Goal: Task Accomplishment & Management: Complete application form

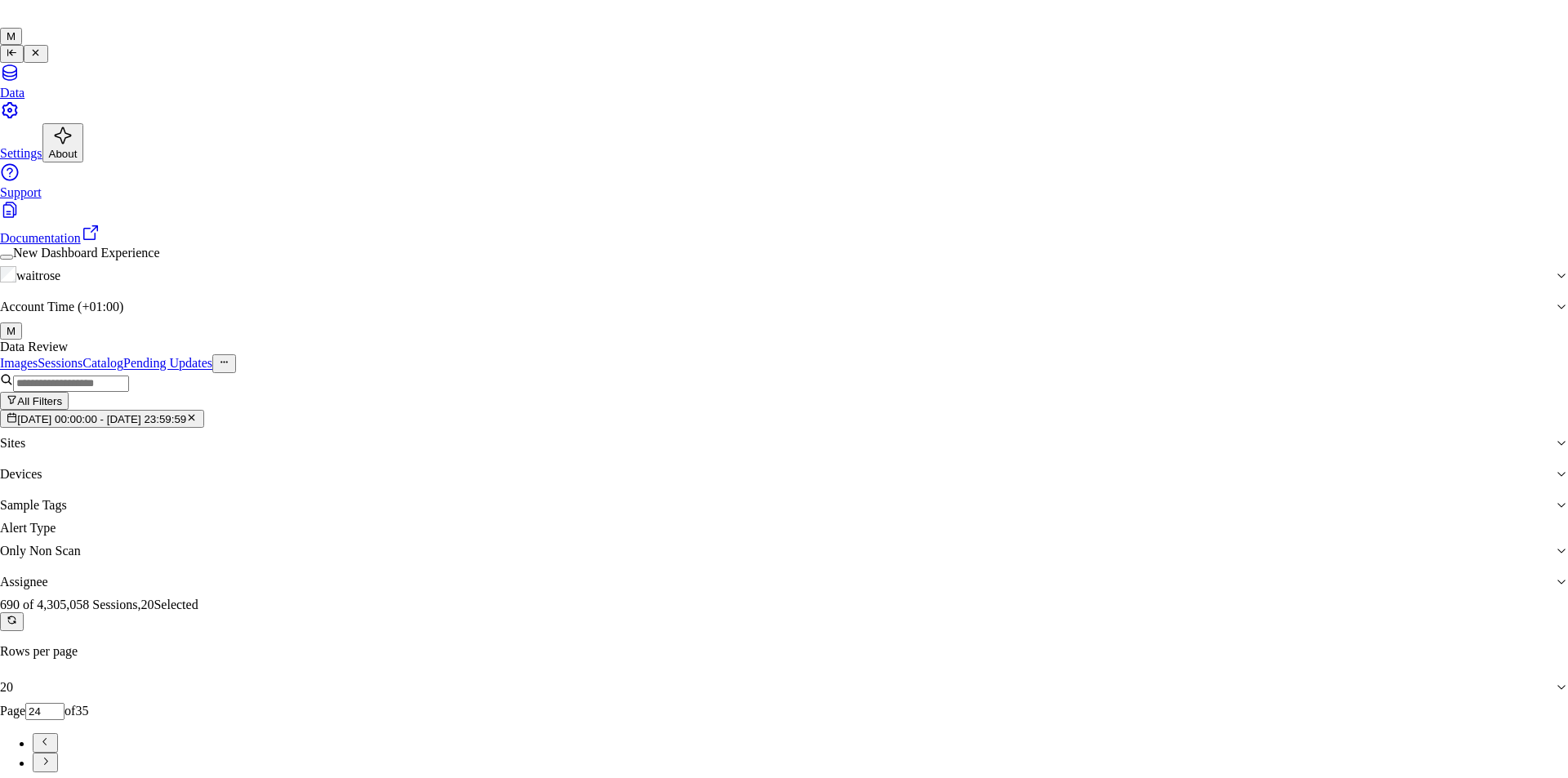
type input "ch"
click at [717, 445] on div "[PERSON_NAME] a" at bounding box center [771, 438] width 247 height 15
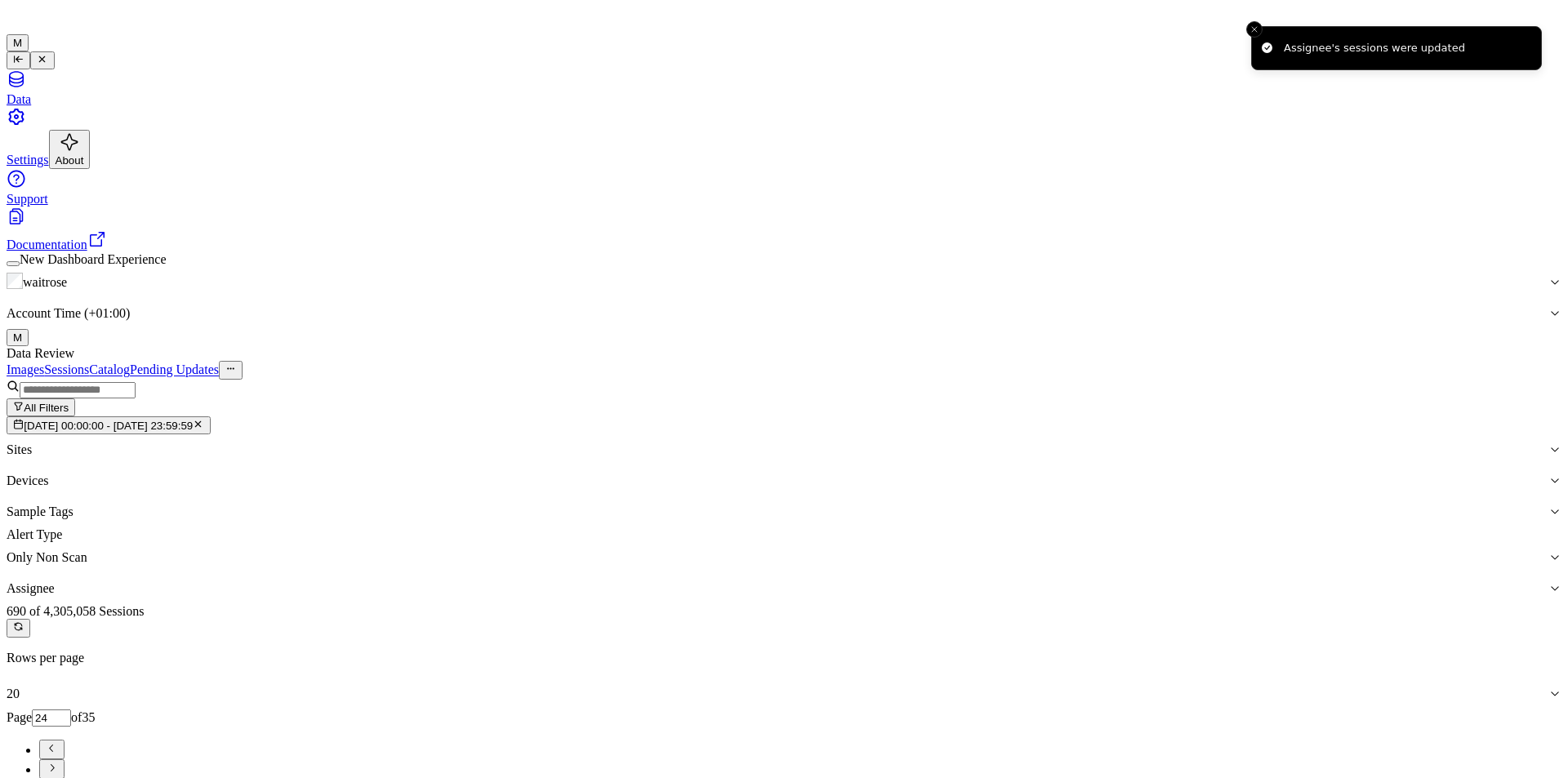
click at [64, 759] on button "Go to next page" at bounding box center [51, 769] width 26 height 19
type input "25"
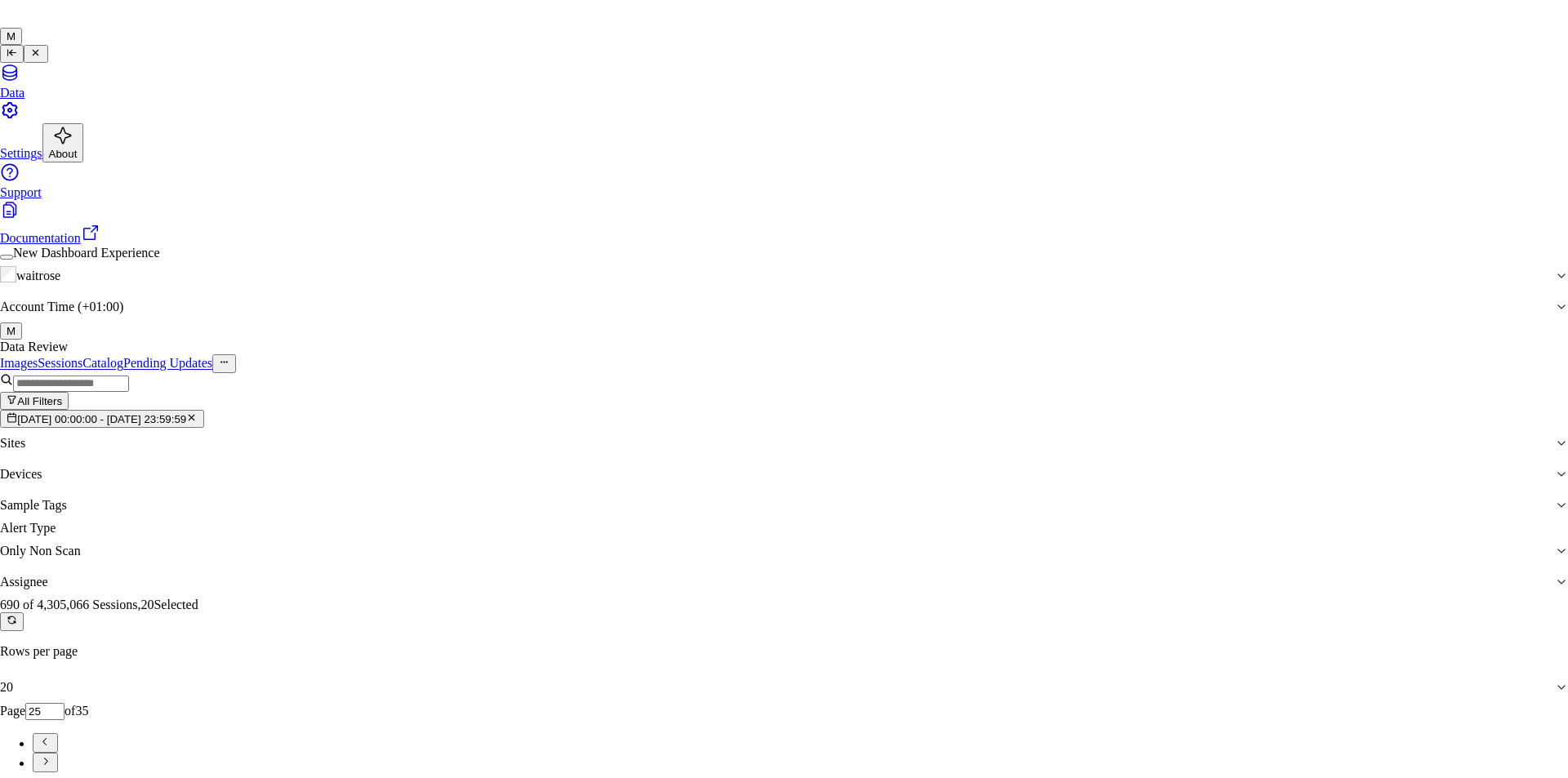
type input "a"
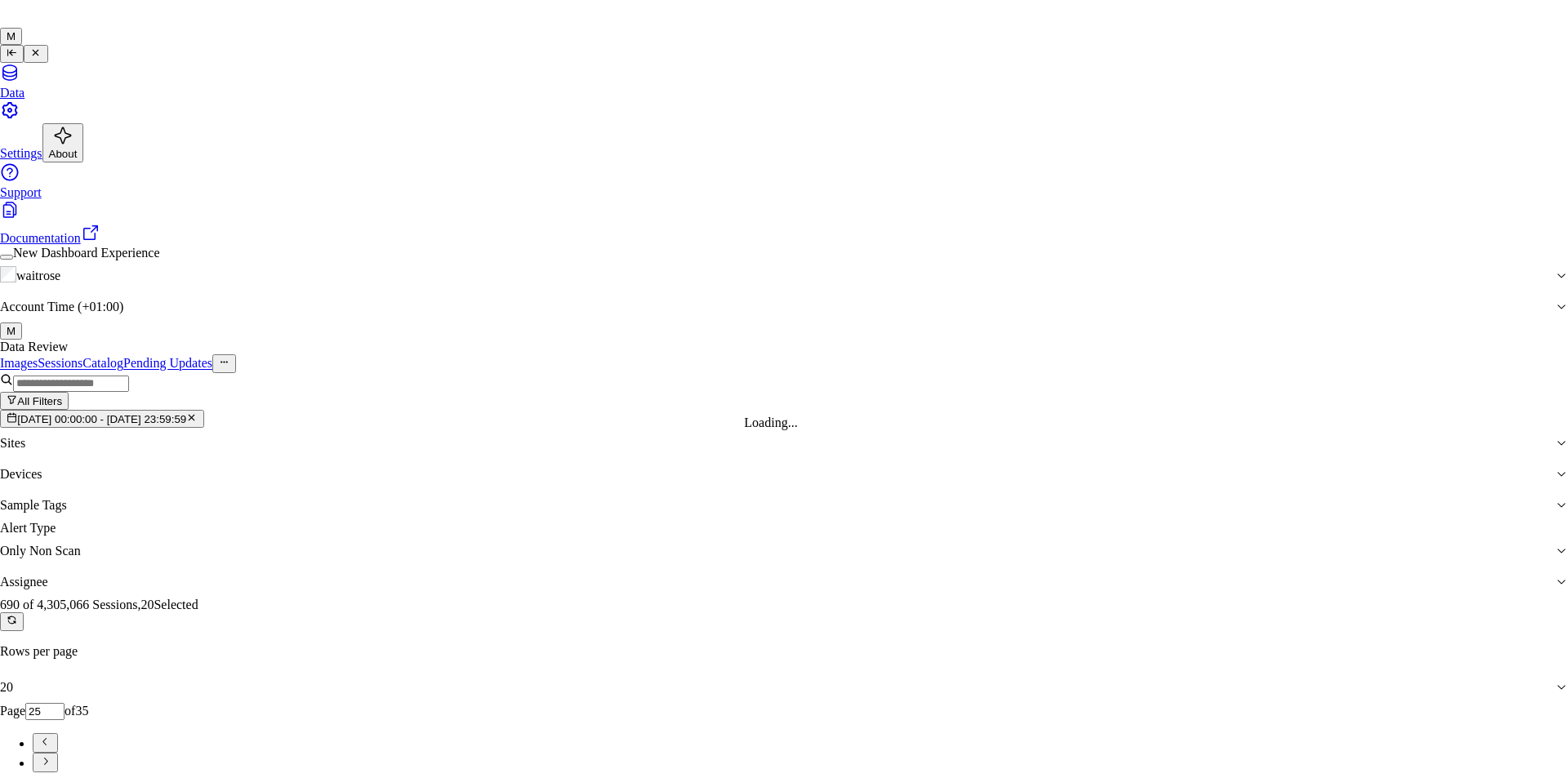
type input "ank"
click at [730, 430] on div "[PERSON_NAME]" at bounding box center [771, 423] width 247 height 15
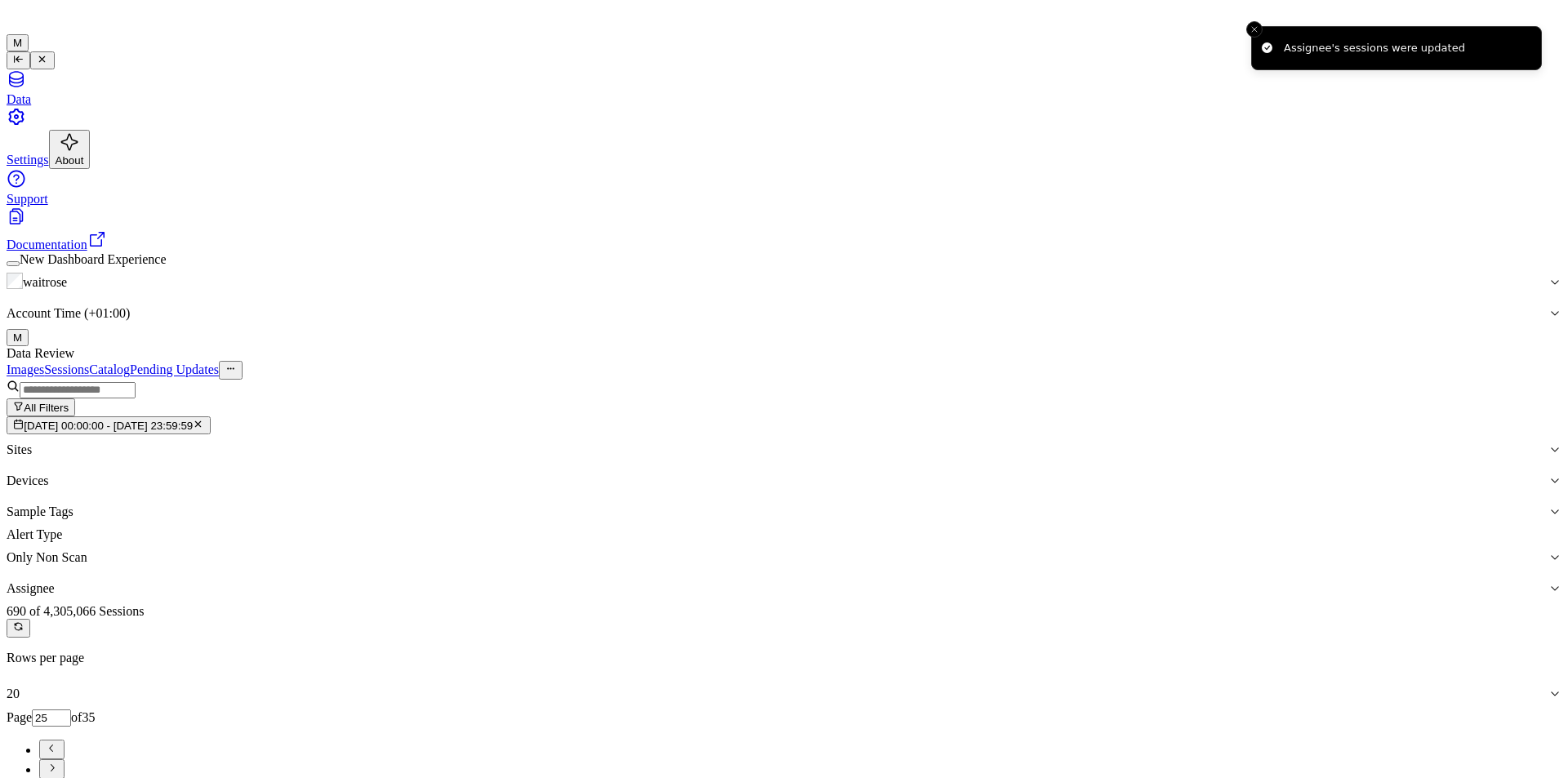
click at [58, 762] on icon "Go to next page" at bounding box center [52, 768] width 12 height 12
type input "26"
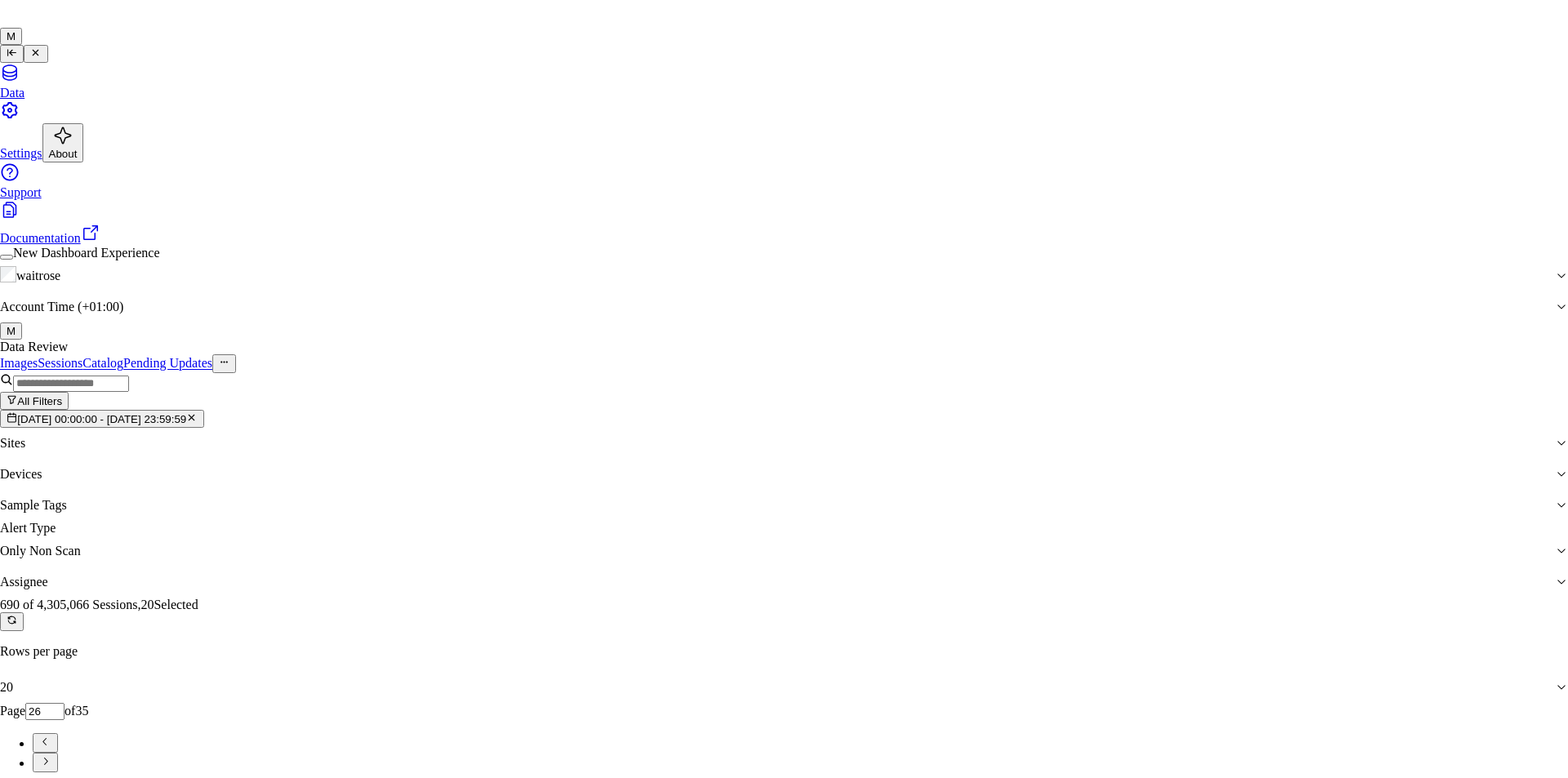
type input "ven"
click at [738, 430] on div "ven kataiah" at bounding box center [771, 423] width 247 height 15
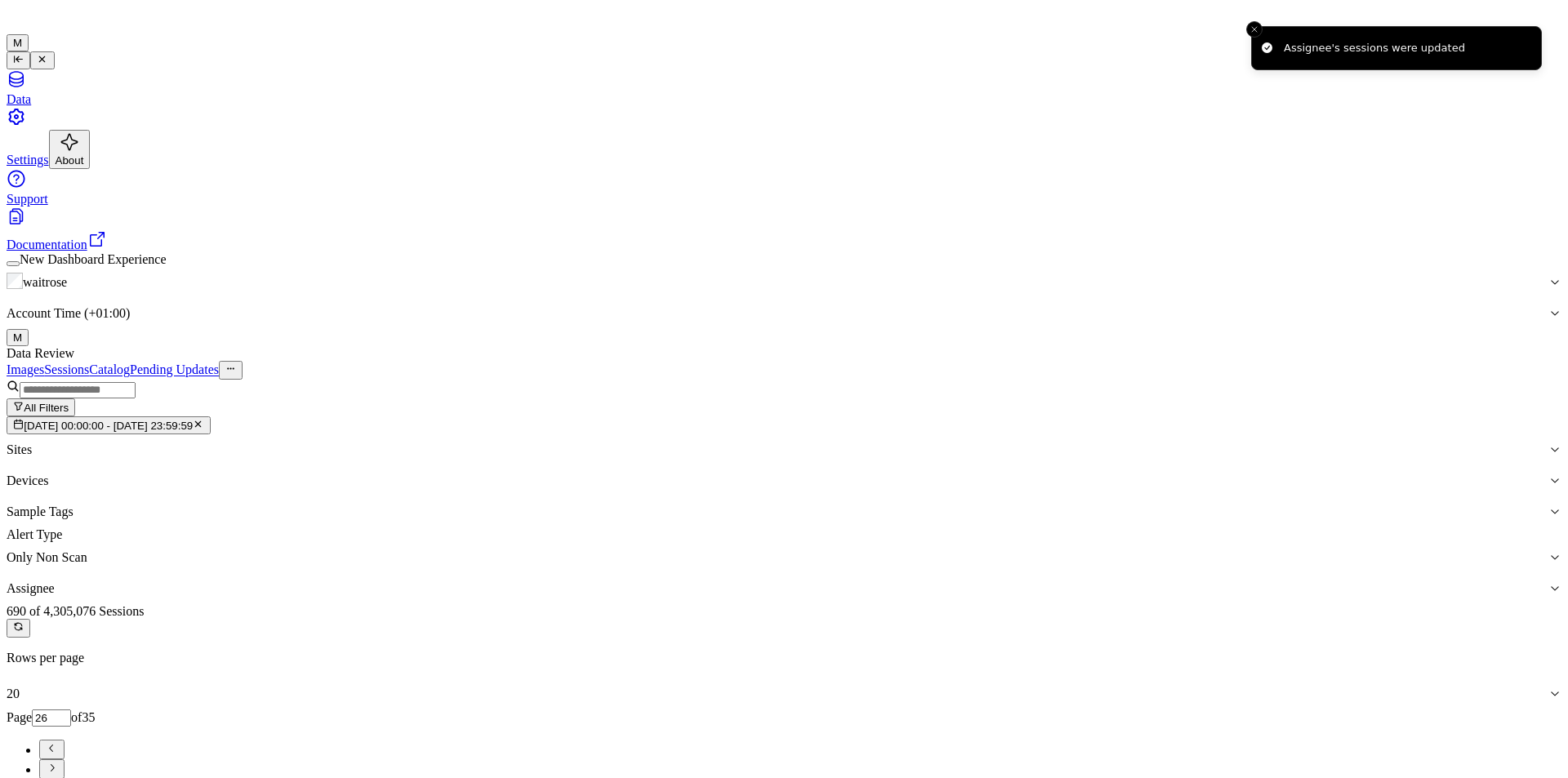
click at [58, 762] on icon "Go to next page" at bounding box center [52, 768] width 12 height 12
type input "27"
click at [1064, 361] on div "Images Sessions Catalog Pending Updates" at bounding box center [783, 370] width 1555 height 18
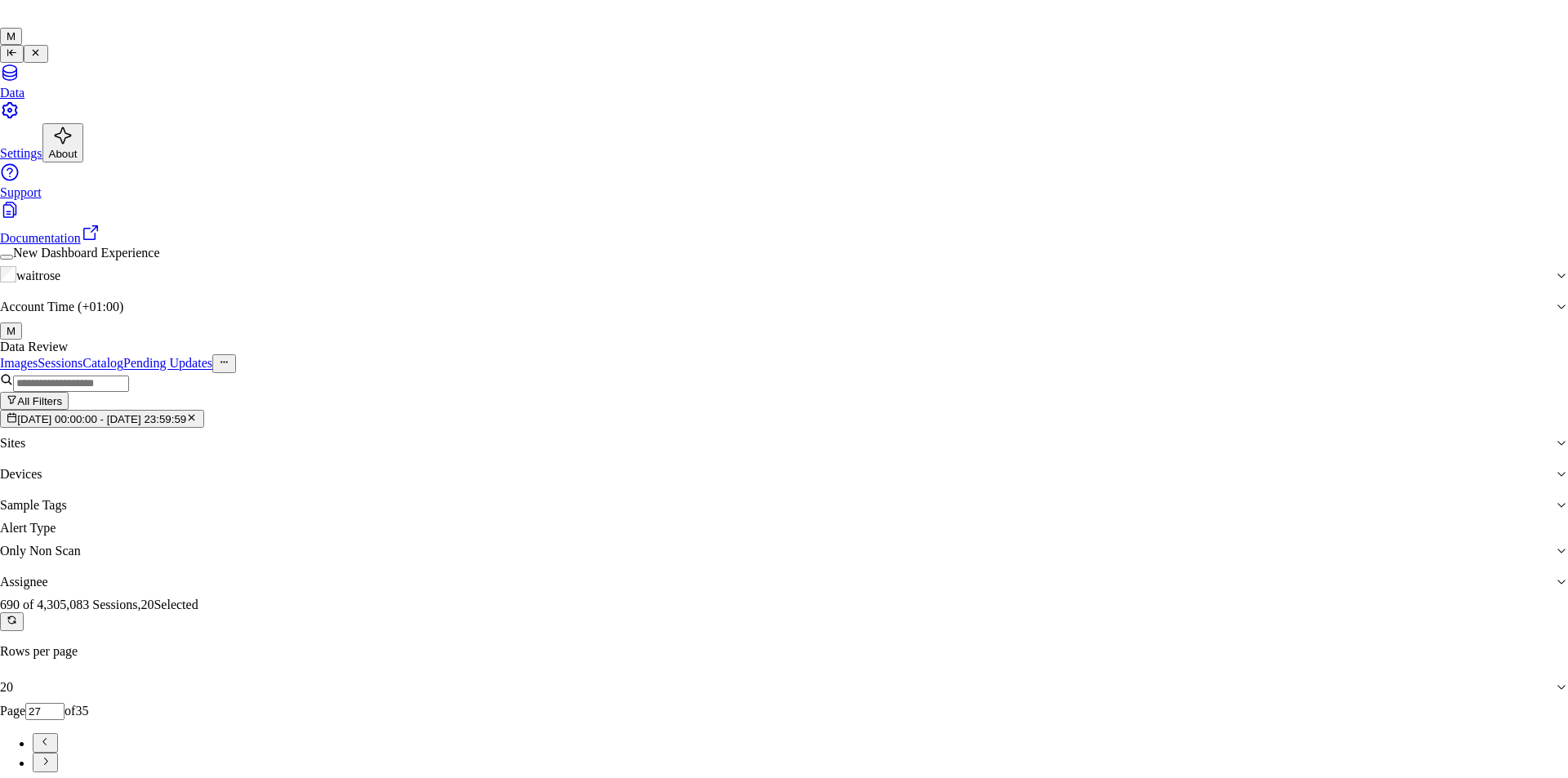
type input "ro"
click at [719, 430] on div "[PERSON_NAME]" at bounding box center [771, 423] width 247 height 15
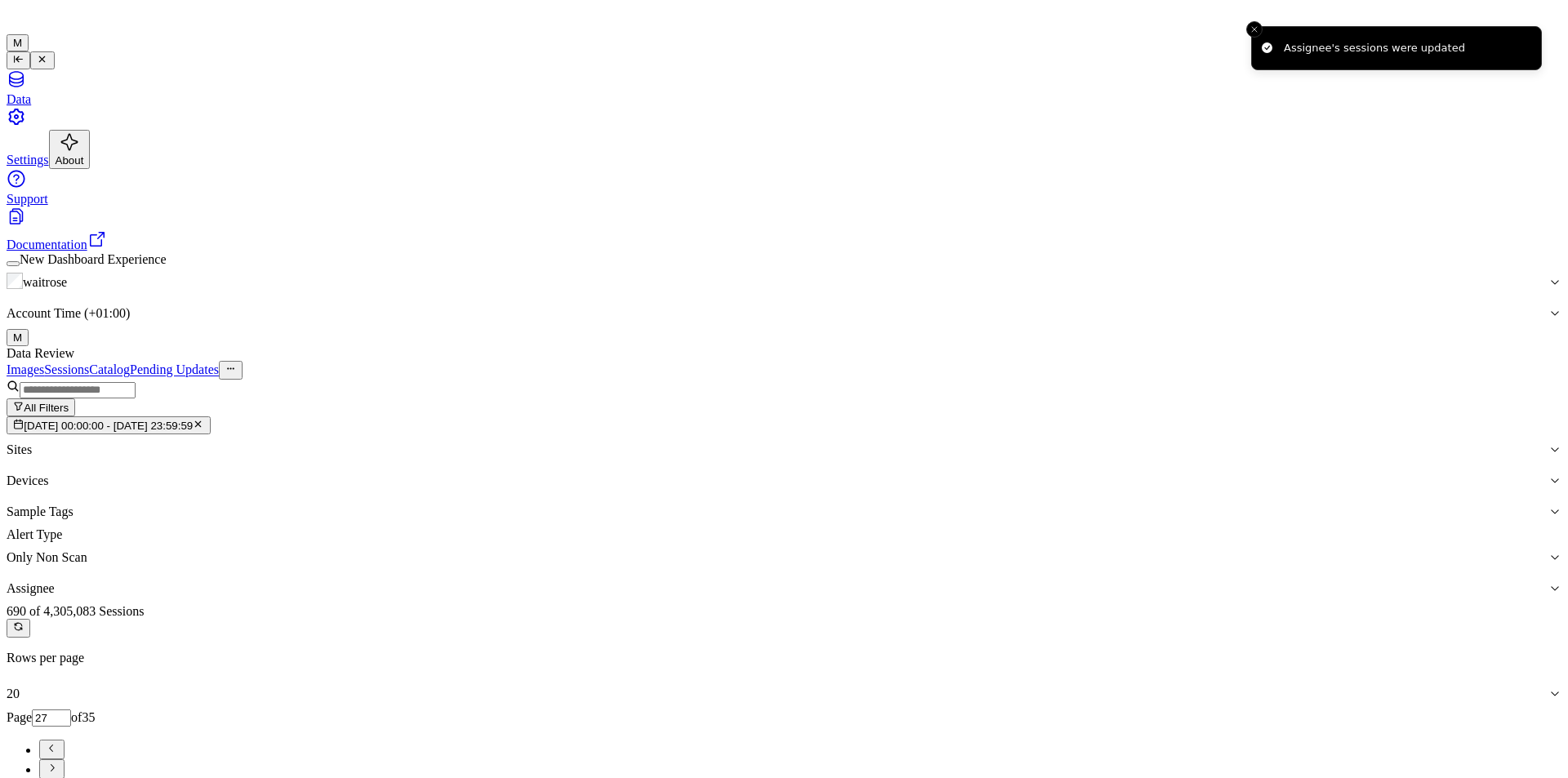
click at [64, 759] on button "Go to next page" at bounding box center [51, 769] width 26 height 19
type input "28"
click at [1007, 347] on div "Data Review" at bounding box center [783, 354] width 1555 height 15
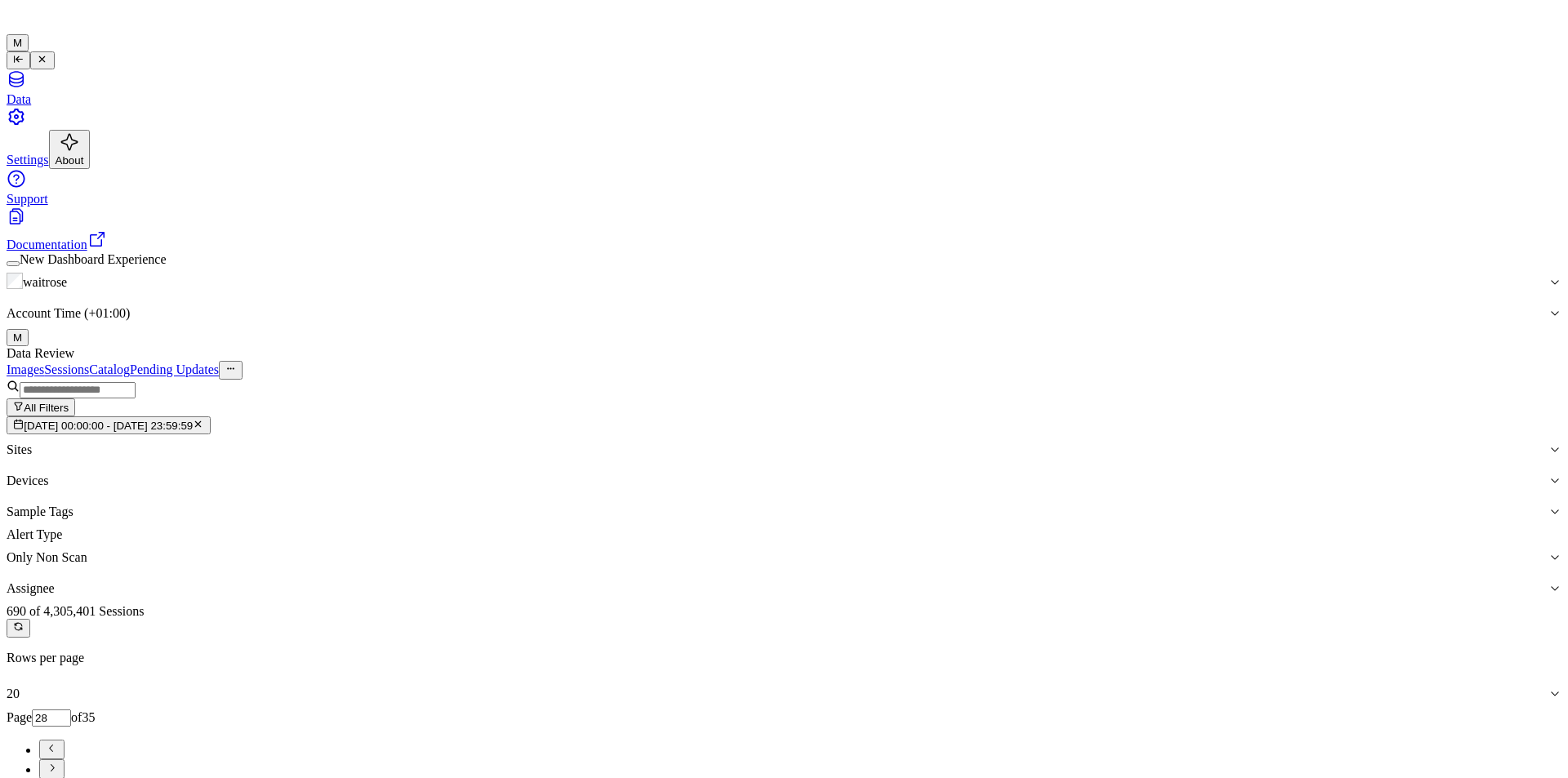
drag, startPoint x: 245, startPoint y: 226, endPoint x: 443, endPoint y: 358, distance: 238.0
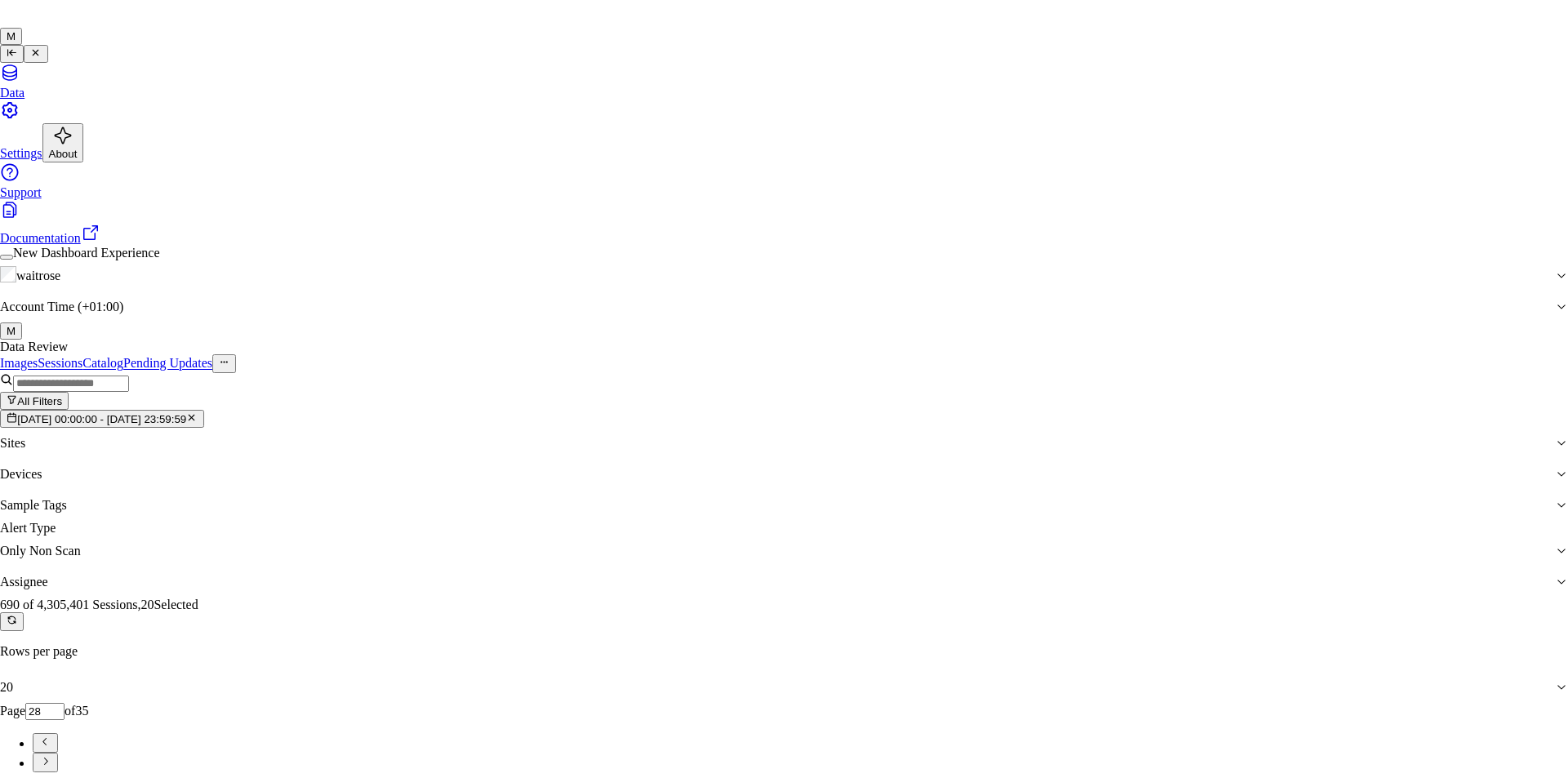
type input "var"
click at [708, 429] on div "[PERSON_NAME]" at bounding box center [771, 423] width 247 height 15
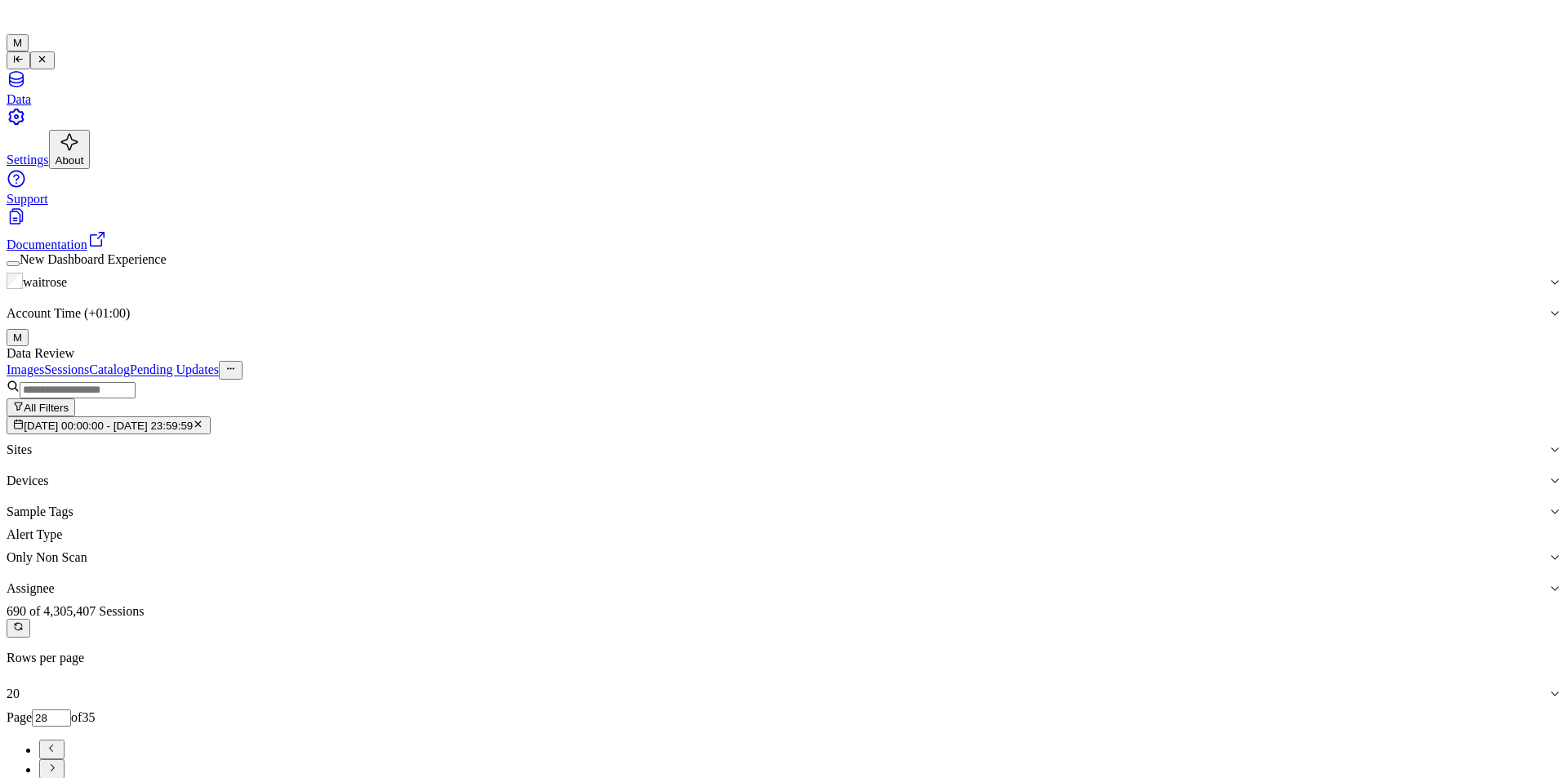
click at [58, 762] on icon "Go to next page" at bounding box center [52, 768] width 12 height 12
type input "29"
click at [1295, 361] on div "Images Sessions Catalog Pending Updates" at bounding box center [783, 370] width 1555 height 18
